Goal: Task Accomplishment & Management: Manage account settings

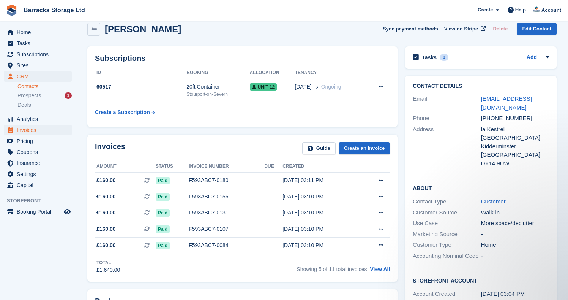
click at [43, 132] on span "Invoices" at bounding box center [40, 130] width 46 height 11
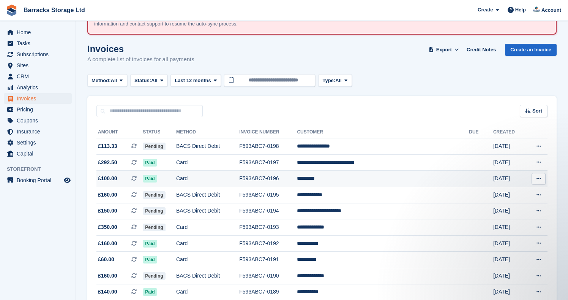
scroll to position [47, 0]
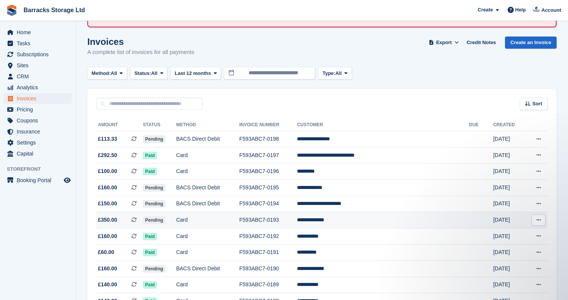
click at [228, 223] on td "Card" at bounding box center [207, 220] width 63 height 16
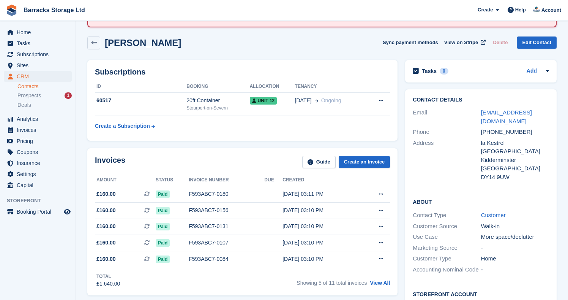
scroll to position [61, 0]
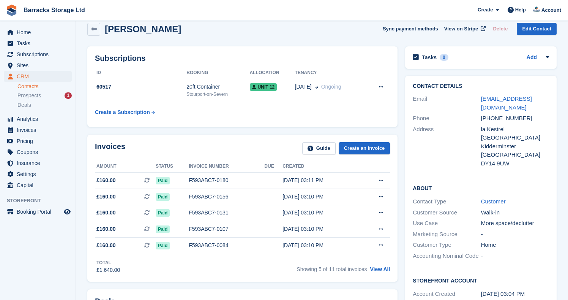
click at [38, 78] on span "CRM" at bounding box center [40, 76] width 46 height 11
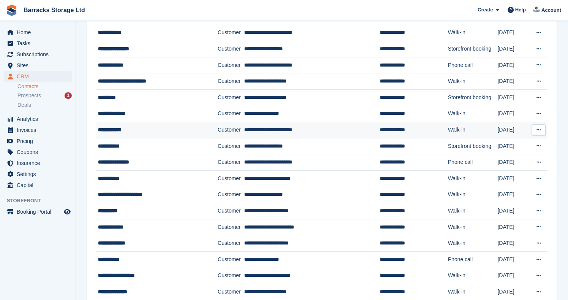
scroll to position [307, 0]
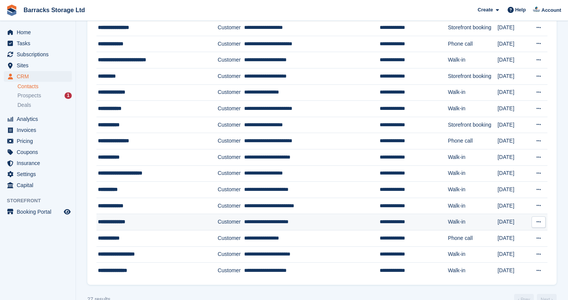
click at [155, 214] on td "**********" at bounding box center [156, 222] width 121 height 16
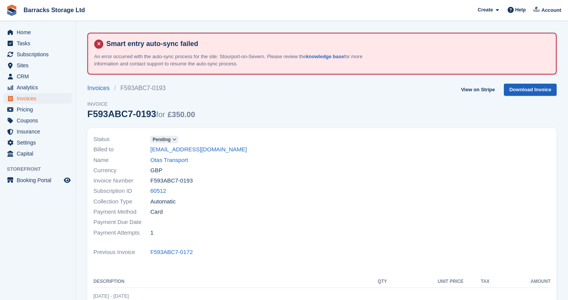
click at [530, 88] on link "Download Invoice" at bounding box center [530, 90] width 53 height 13
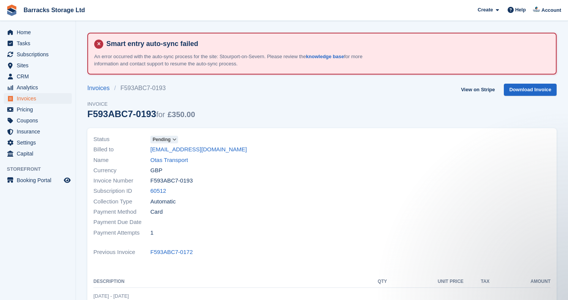
click at [281, 109] on div "Invoices F593ABC7-0193 Invoice F593ABC7-0193 for £350.00 View on Stripe Downloa…" at bounding box center [321, 106] width 469 height 44
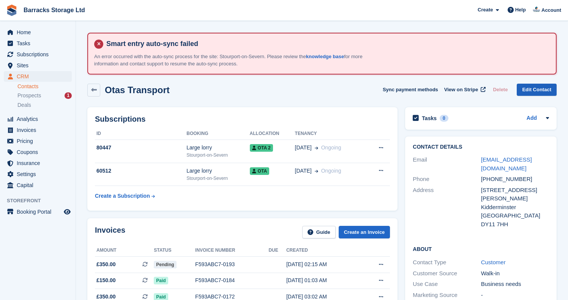
click at [539, 89] on link "Edit Contact" at bounding box center [537, 90] width 40 height 13
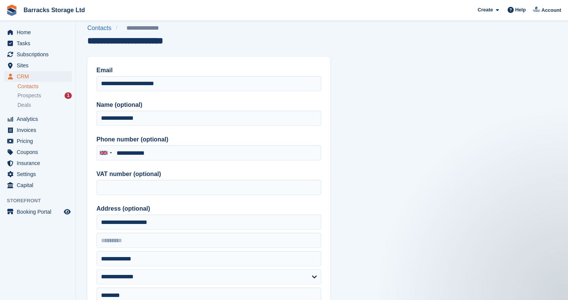
scroll to position [63, 0]
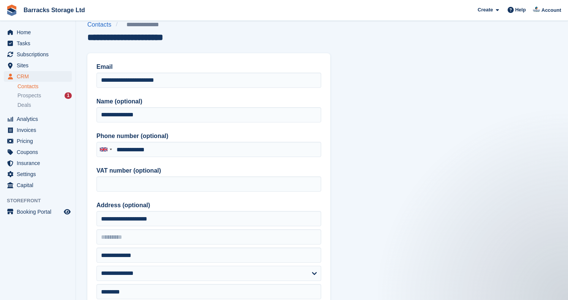
click at [34, 76] on span "CRM" at bounding box center [40, 76] width 46 height 11
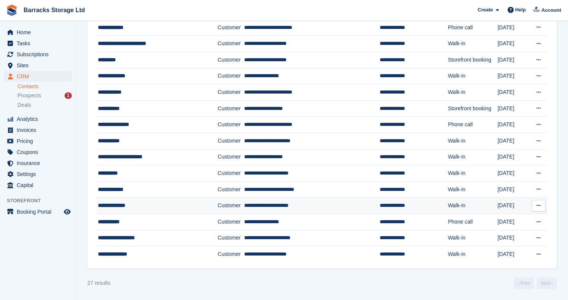
scroll to position [323, 0]
click at [152, 207] on div "**********" at bounding box center [150, 206] width 104 height 8
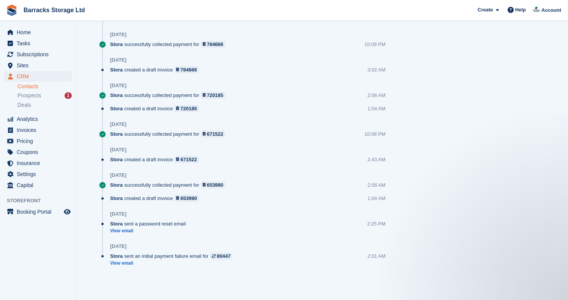
scroll to position [666, 0]
